Goal: Navigation & Orientation: Find specific page/section

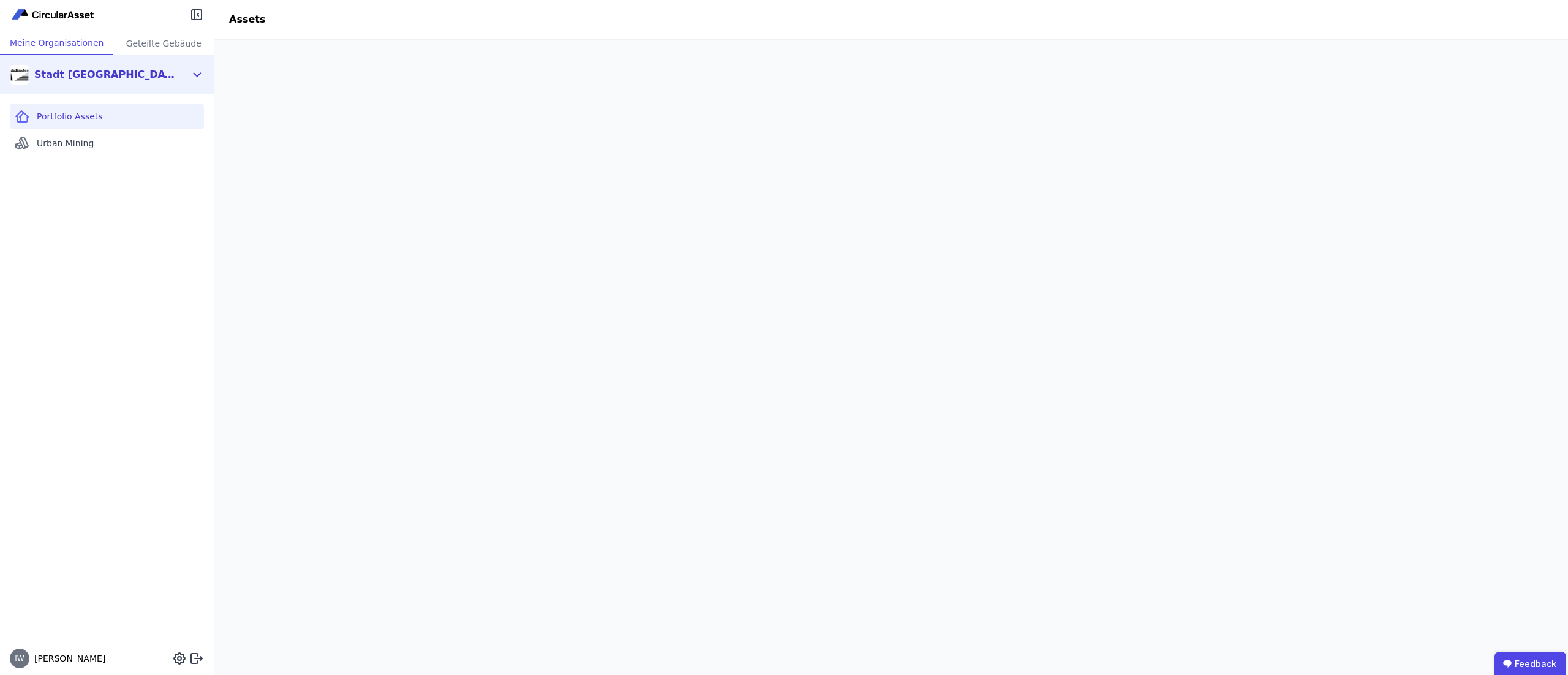
click at [191, 70] on icon at bounding box center [198, 75] width 14 height 15
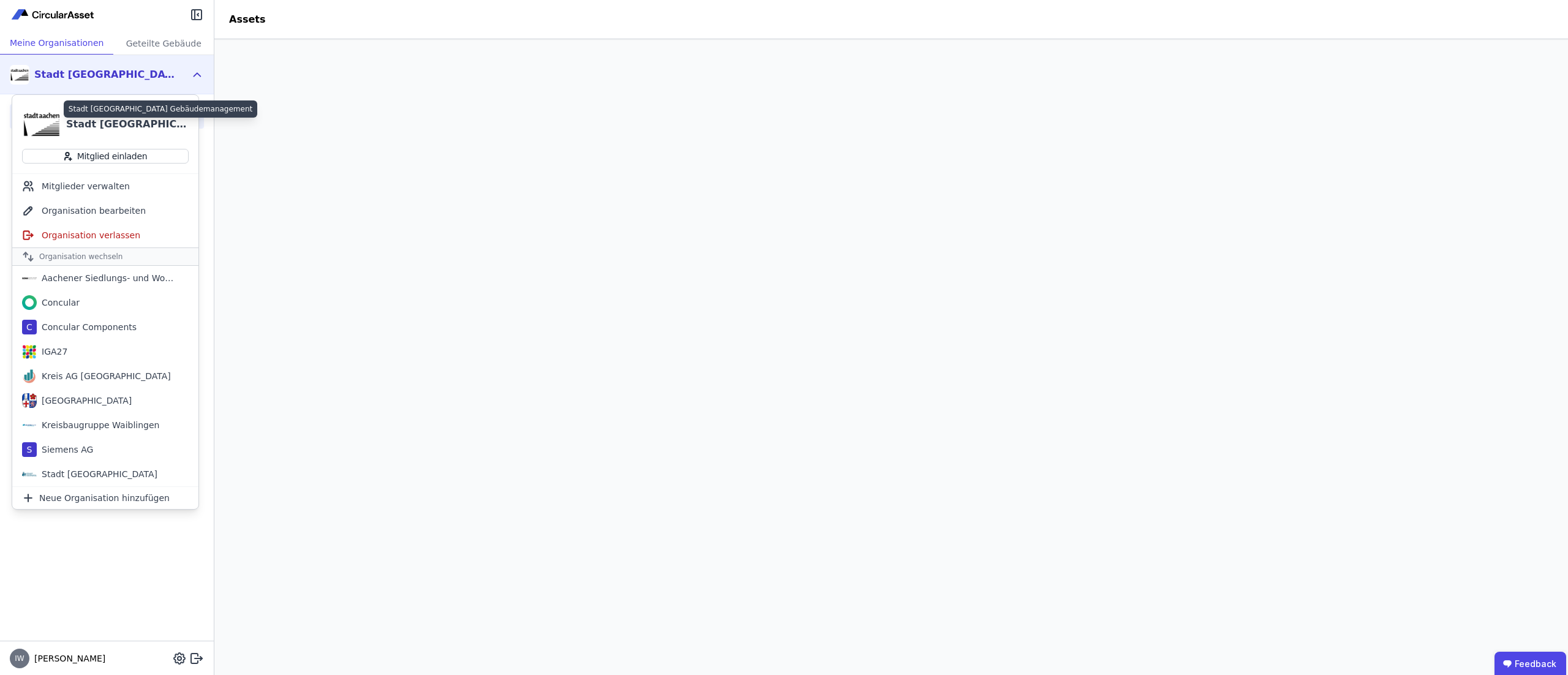
click at [101, 124] on div "Stadt [GEOGRAPHIC_DATA] Gebäudemanagement" at bounding box center [127, 124] width 122 height 15
click at [187, 77] on div "Stadt [GEOGRAPHIC_DATA] Gebäudemanagement" at bounding box center [107, 75] width 214 height 39
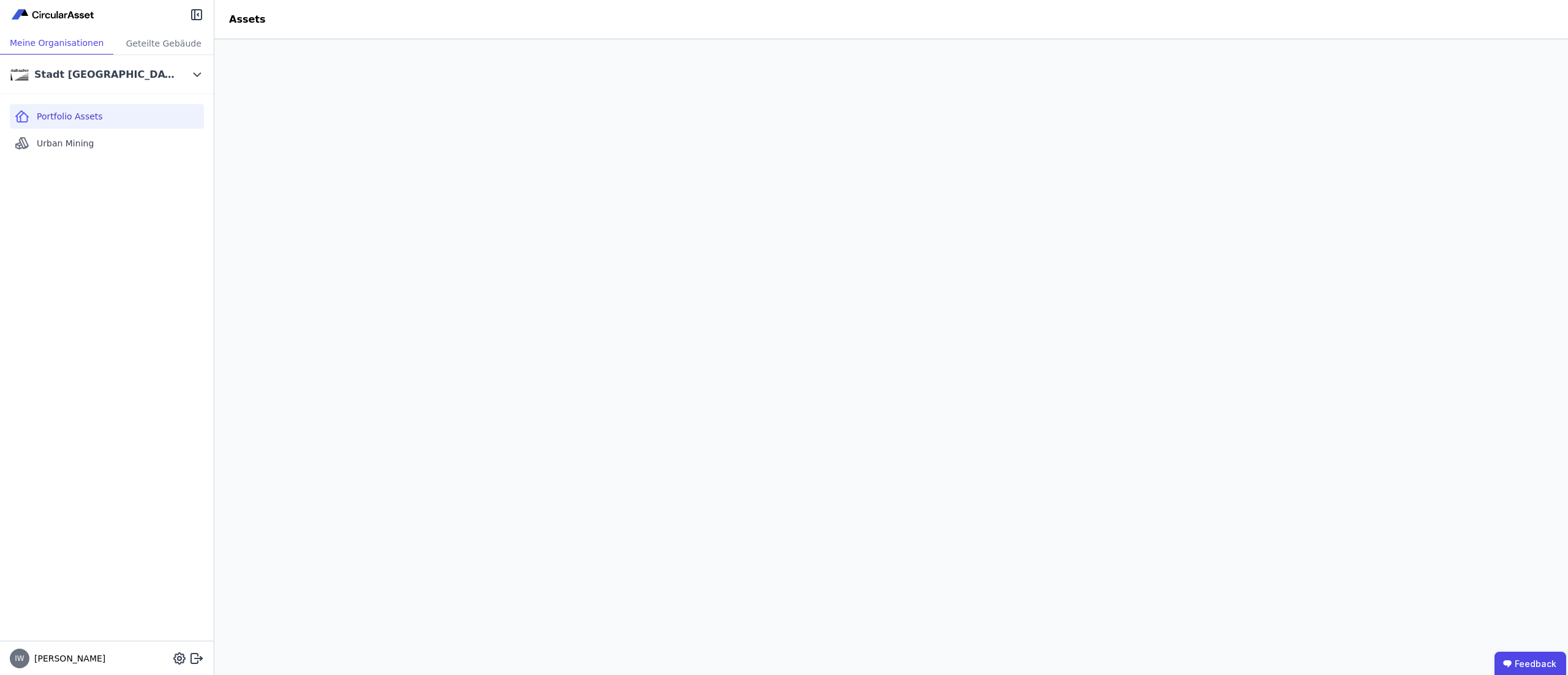
click at [99, 117] on div "Portfolio Assets" at bounding box center [106, 116] width 194 height 24
click at [107, 131] on div "Urban Mining" at bounding box center [106, 143] width 194 height 24
click at [116, 107] on div "Portfolio Assets" at bounding box center [106, 116] width 194 height 24
click at [89, 72] on div "Stadt [GEOGRAPHIC_DATA] Gebäudemanagement" at bounding box center [105, 75] width 141 height 15
click at [62, 109] on div "Portfolio Assets" at bounding box center [106, 116] width 194 height 24
